Goal: Information Seeking & Learning: Learn about a topic

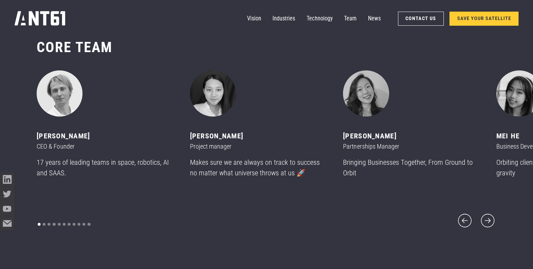
scroll to position [3234, 0]
click at [489, 215] on icon "next slide" at bounding box center [487, 221] width 13 height 13
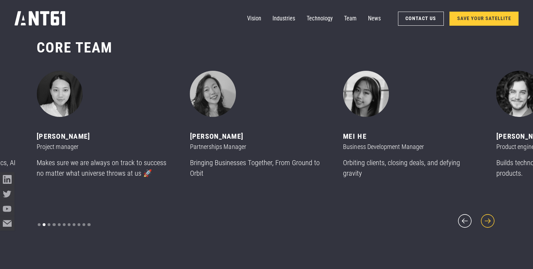
click at [489, 215] on icon "next slide" at bounding box center [487, 221] width 13 height 13
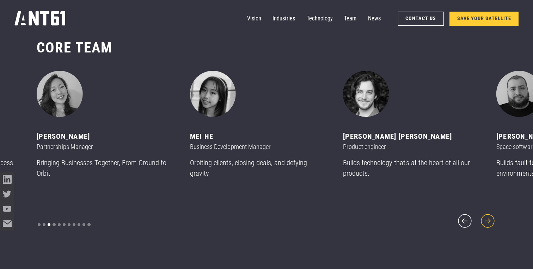
click at [489, 215] on icon "next slide" at bounding box center [487, 221] width 13 height 13
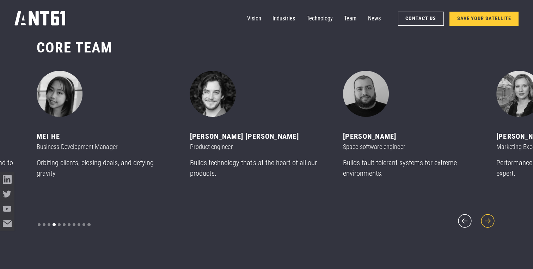
click at [489, 215] on icon "next slide" at bounding box center [487, 221] width 13 height 13
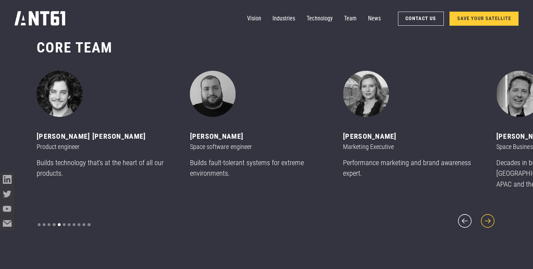
click at [489, 215] on icon "next slide" at bounding box center [487, 221] width 13 height 13
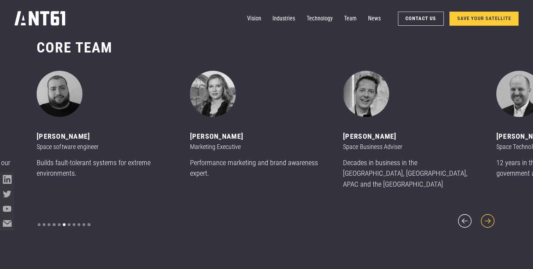
click at [489, 215] on icon "next slide" at bounding box center [487, 221] width 13 height 13
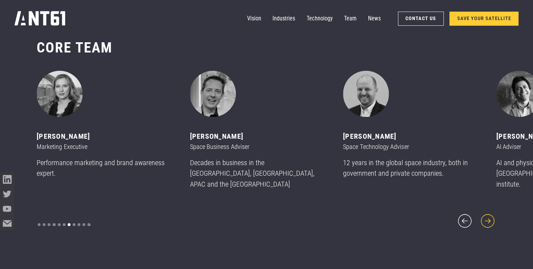
click at [489, 215] on icon "next slide" at bounding box center [487, 221] width 13 height 13
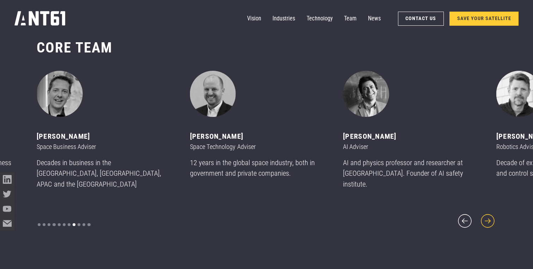
click at [489, 215] on icon "next slide" at bounding box center [487, 221] width 13 height 13
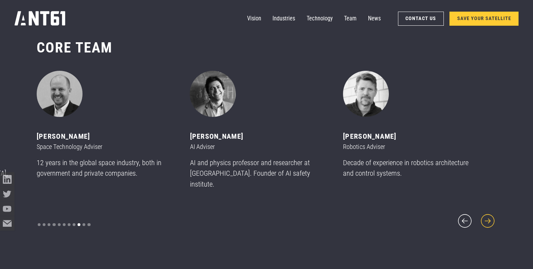
click at [489, 215] on icon "next slide" at bounding box center [487, 221] width 13 height 13
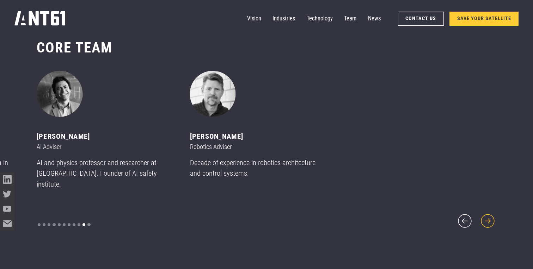
click at [489, 215] on icon "next slide" at bounding box center [487, 221] width 13 height 13
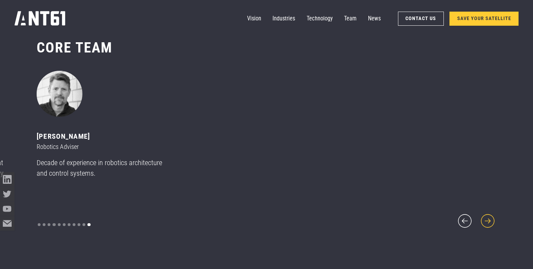
click at [486, 216] on icon "next slide" at bounding box center [487, 221] width 13 height 13
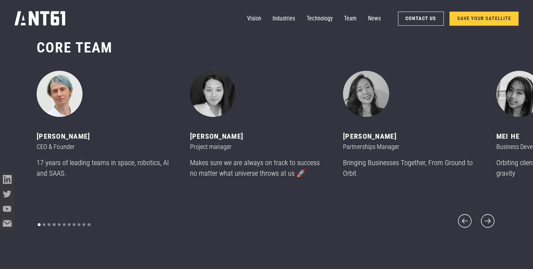
click at [66, 107] on img "1 of 11" at bounding box center [60, 94] width 46 height 46
drag, startPoint x: 104, startPoint y: 141, endPoint x: 37, endPoint y: 139, distance: 67.4
click at [37, 139] on div "[PERSON_NAME]" at bounding box center [105, 136] width 136 height 11
copy div "[PERSON_NAME]"
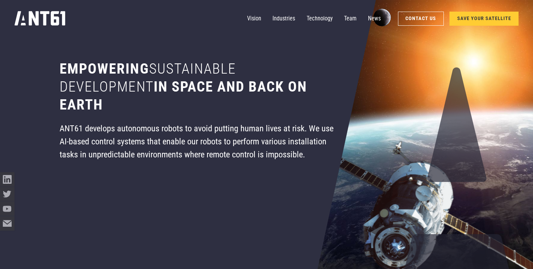
scroll to position [47, 0]
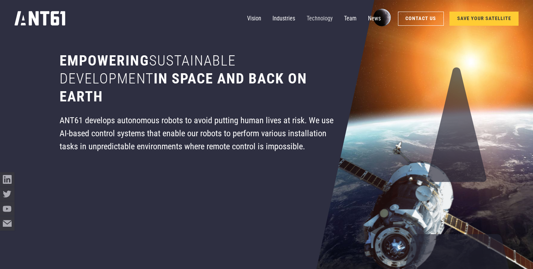
click at [319, 17] on link "Technology" at bounding box center [320, 19] width 26 height 14
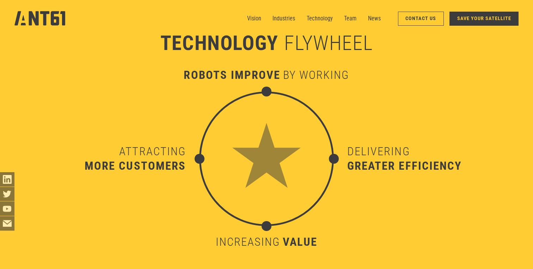
scroll to position [2658, 0]
click at [285, 16] on link "Industries" at bounding box center [284, 19] width 23 height 14
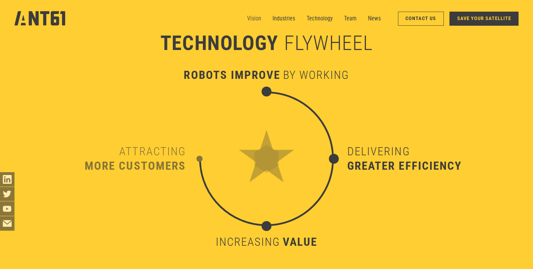
click at [259, 20] on link "Vision" at bounding box center [254, 19] width 14 height 14
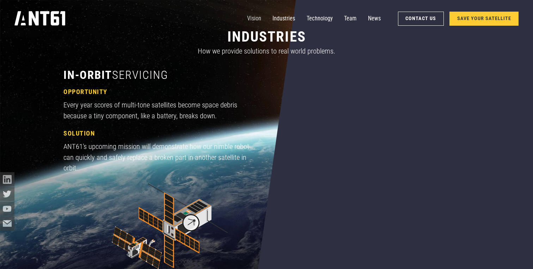
scroll to position [506, 0]
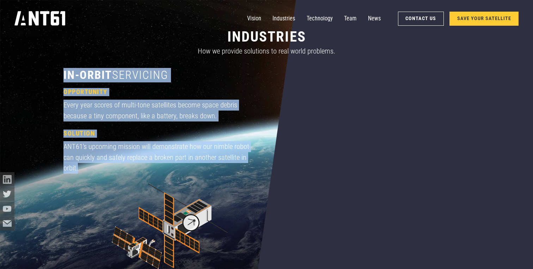
drag, startPoint x: 85, startPoint y: 169, endPoint x: 59, endPoint y: 78, distance: 94.3
click at [59, 78] on div "industries How we provide solutions to real world problems. in-orbit servicing …" at bounding box center [267, 166] width 460 height 333
copy div "in-orbit servicing opportunity Every year scores of multi-tone satellites becom…"
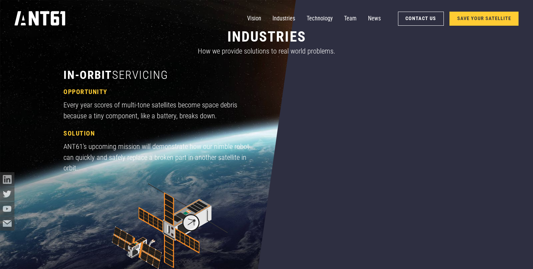
click at [146, 163] on div "ANT61's upcoming mission will demonstrate how our nimble robot can quickly and …" at bounding box center [159, 157] width 193 height 32
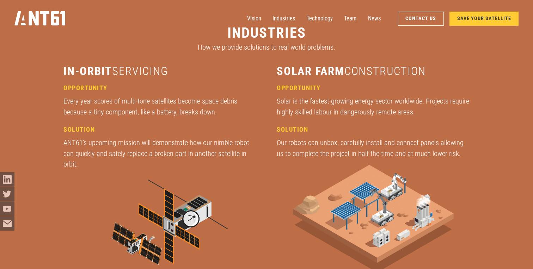
scroll to position [1018, 0]
